Goal: Information Seeking & Learning: Learn about a topic

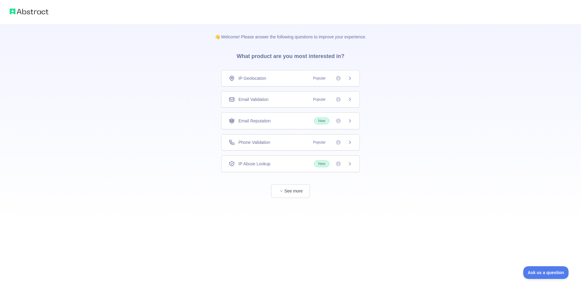
click at [280, 147] on div "Phone Validation Popular" at bounding box center [290, 142] width 139 height 16
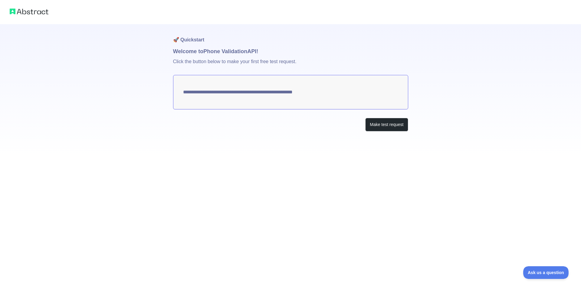
click at [384, 117] on div "**********" at bounding box center [290, 90] width 235 height 132
click at [382, 125] on button "Make test request" at bounding box center [386, 125] width 43 height 14
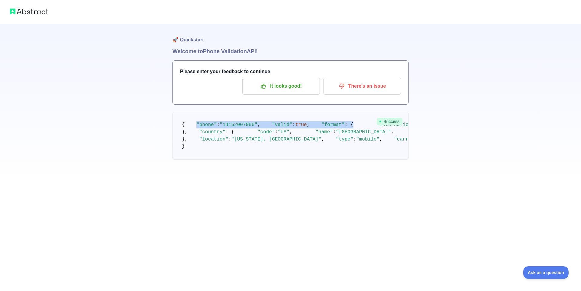
drag, startPoint x: 193, startPoint y: 130, endPoint x: 228, endPoint y: 144, distance: 38.2
click at [228, 144] on pre "{ "phone" : "[PHONE_NUMBER]" , "valid" : true , "format" : { "international" : …" at bounding box center [290, 136] width 236 height 48
click at [376, 128] on span ""international"" at bounding box center [398, 124] width 44 height 5
drag, startPoint x: 193, startPoint y: 146, endPoint x: 237, endPoint y: 163, distance: 46.9
click at [237, 149] on code "{ "phone" : "[PHONE_NUMBER]" , "valid" : true , "format" : { "international" : …" at bounding box center [374, 135] width 384 height 27
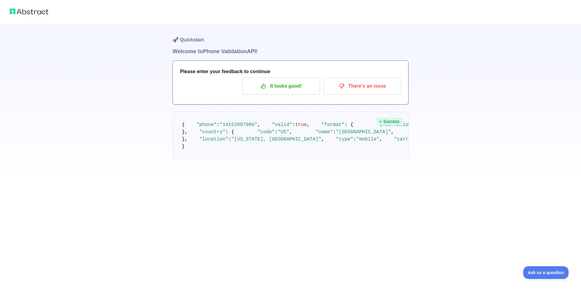
click at [241, 160] on pre "{ "phone" : "[PHONE_NUMBER]" , "valid" : true , "format" : { "international" : …" at bounding box center [290, 136] width 236 height 48
drag, startPoint x: 194, startPoint y: 171, endPoint x: 250, endPoint y: 200, distance: 63.3
click at [250, 160] on pre "{ "phone" : "[PHONE_NUMBER]" , "valid" : true , "format" : { "international" : …" at bounding box center [290, 136] width 236 height 48
click at [251, 142] on span ""[US_STATE], [GEOGRAPHIC_DATA]"" at bounding box center [276, 139] width 90 height 5
click at [292, 83] on p "It looks good!" at bounding box center [281, 86] width 68 height 10
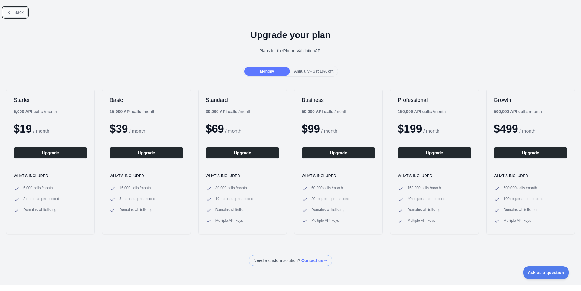
click at [18, 15] on span "Back" at bounding box center [18, 12] width 9 height 5
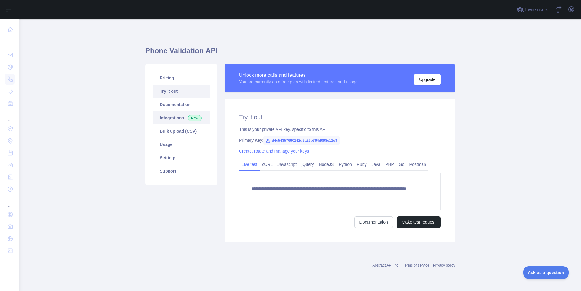
click at [186, 111] on link "Integrations New" at bounding box center [180, 117] width 57 height 13
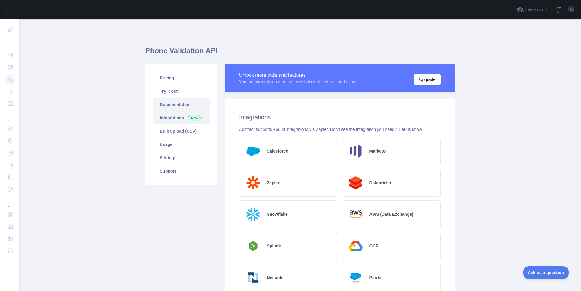
click at [169, 105] on link "Documentation" at bounding box center [180, 104] width 57 height 13
